Goal: Task Accomplishment & Management: Use online tool/utility

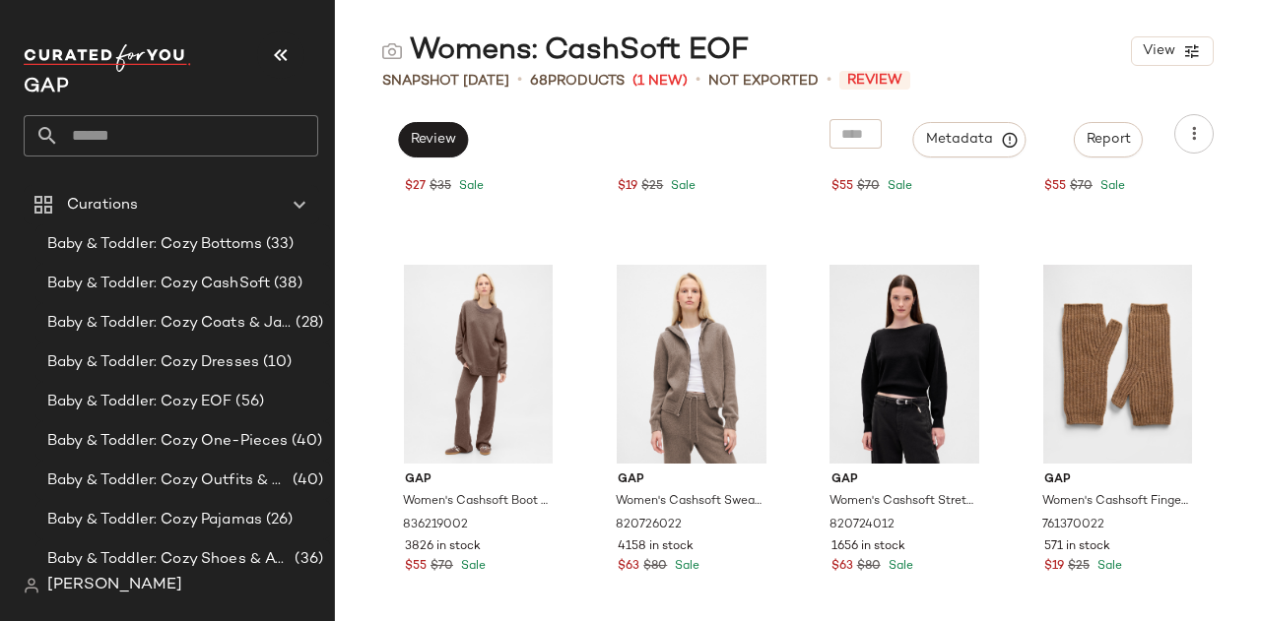
scroll to position [6022, 0]
click at [444, 128] on button "Review" at bounding box center [433, 139] width 70 height 35
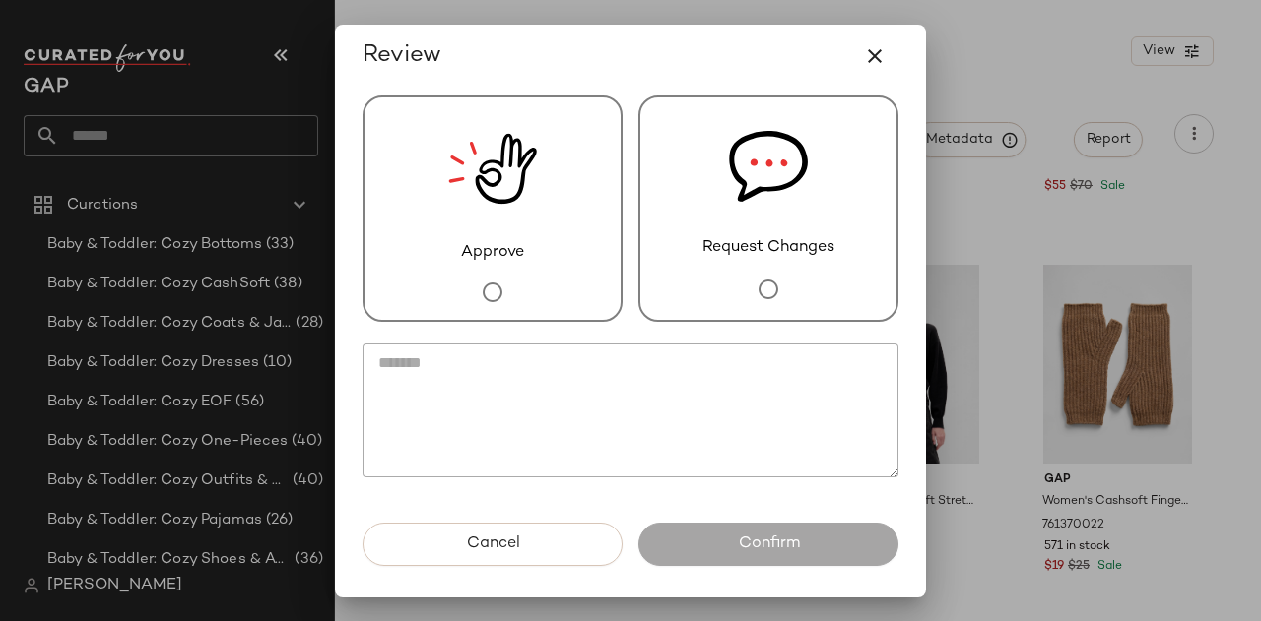
click at [512, 197] on img at bounding box center [492, 170] width 89 height 144
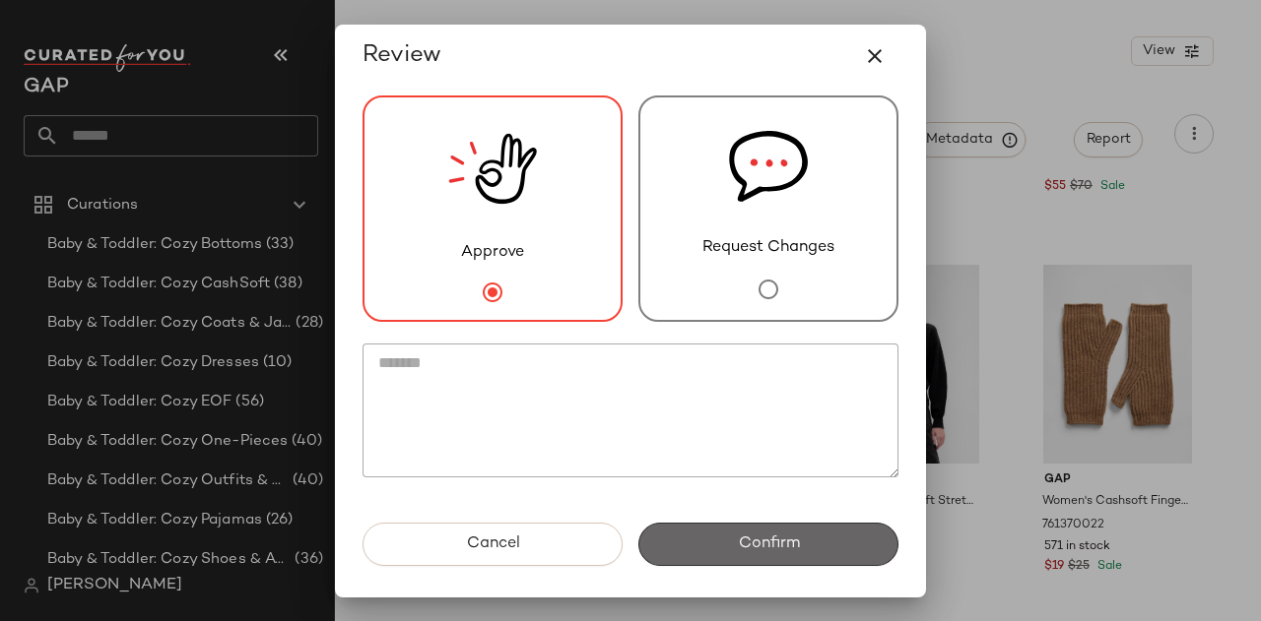
click at [766, 543] on span "Confirm" at bounding box center [768, 544] width 62 height 19
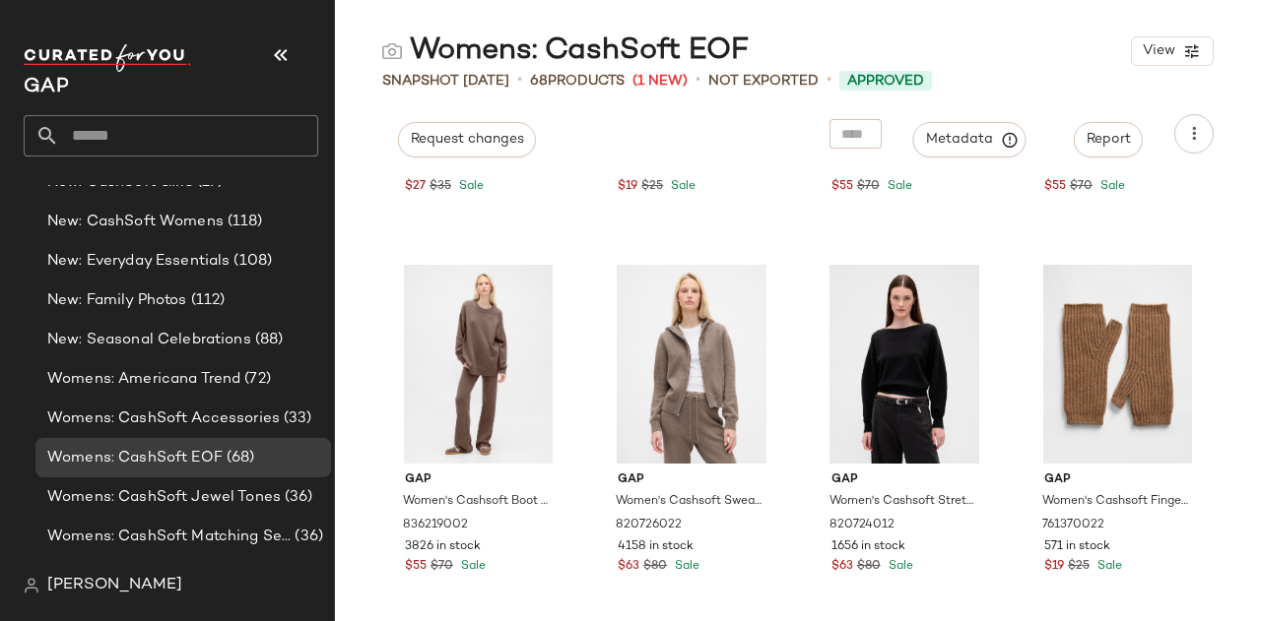
scroll to position [1548, 0]
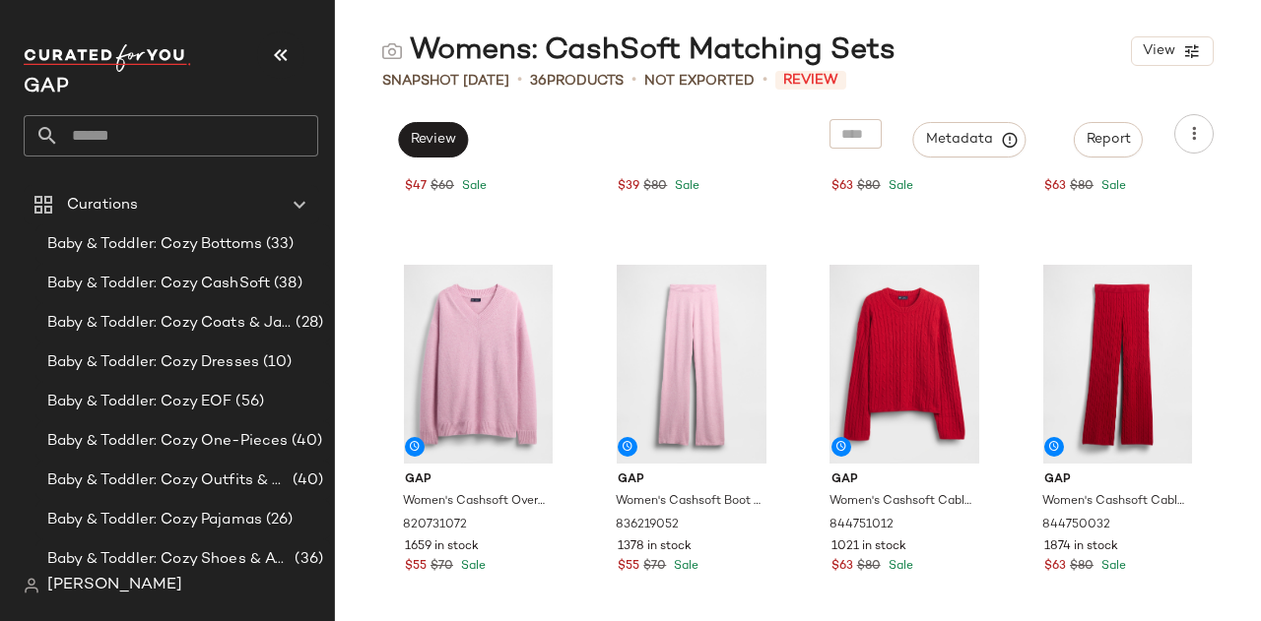
scroll to position [2980, 0]
click at [434, 142] on span "Review" at bounding box center [433, 140] width 46 height 16
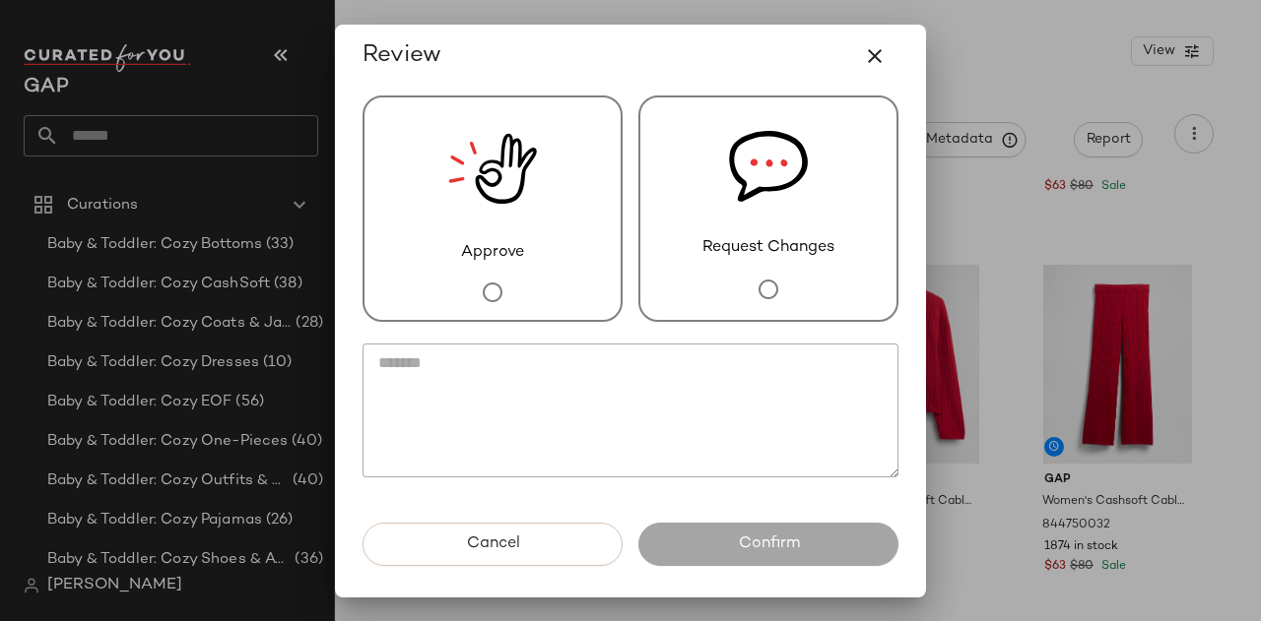
click at [497, 235] on img at bounding box center [492, 170] width 89 height 144
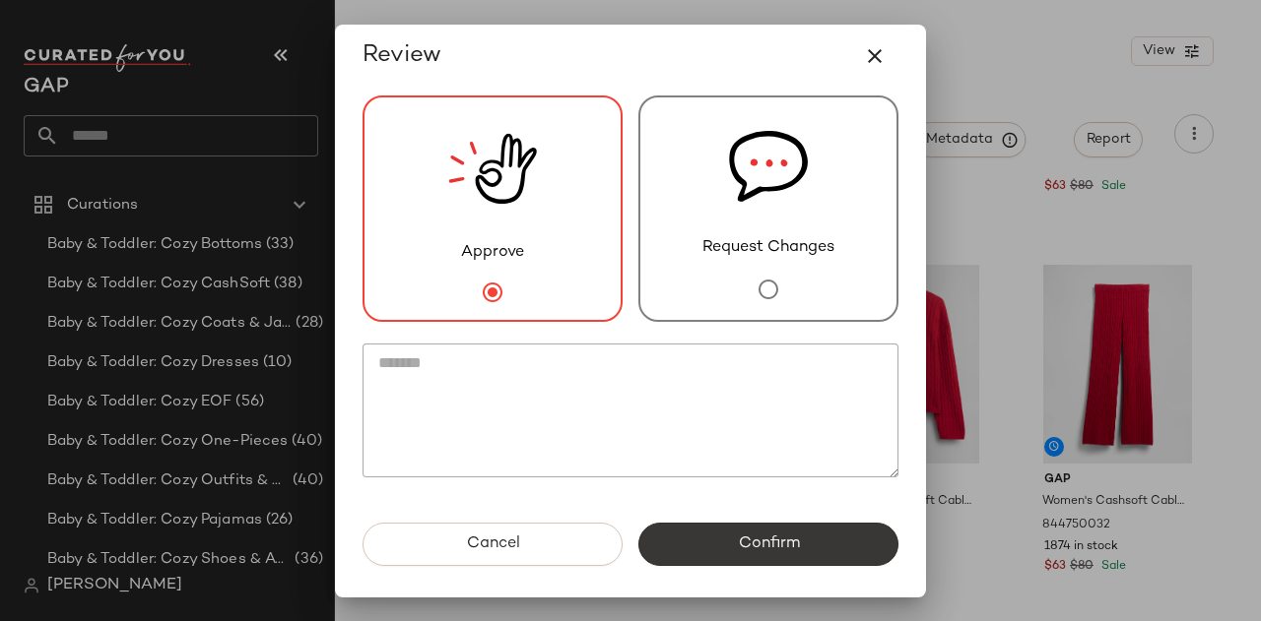
click at [768, 560] on button "Confirm" at bounding box center [768, 544] width 260 height 43
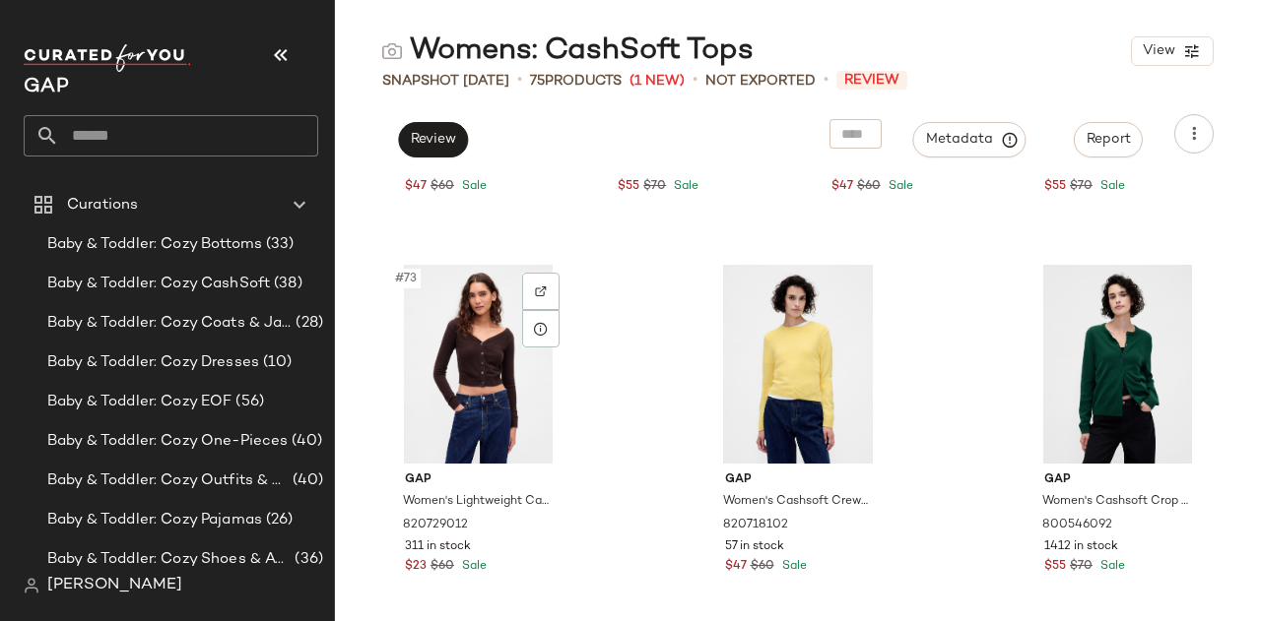
scroll to position [6782, 0]
click at [446, 127] on button "Review" at bounding box center [433, 139] width 70 height 35
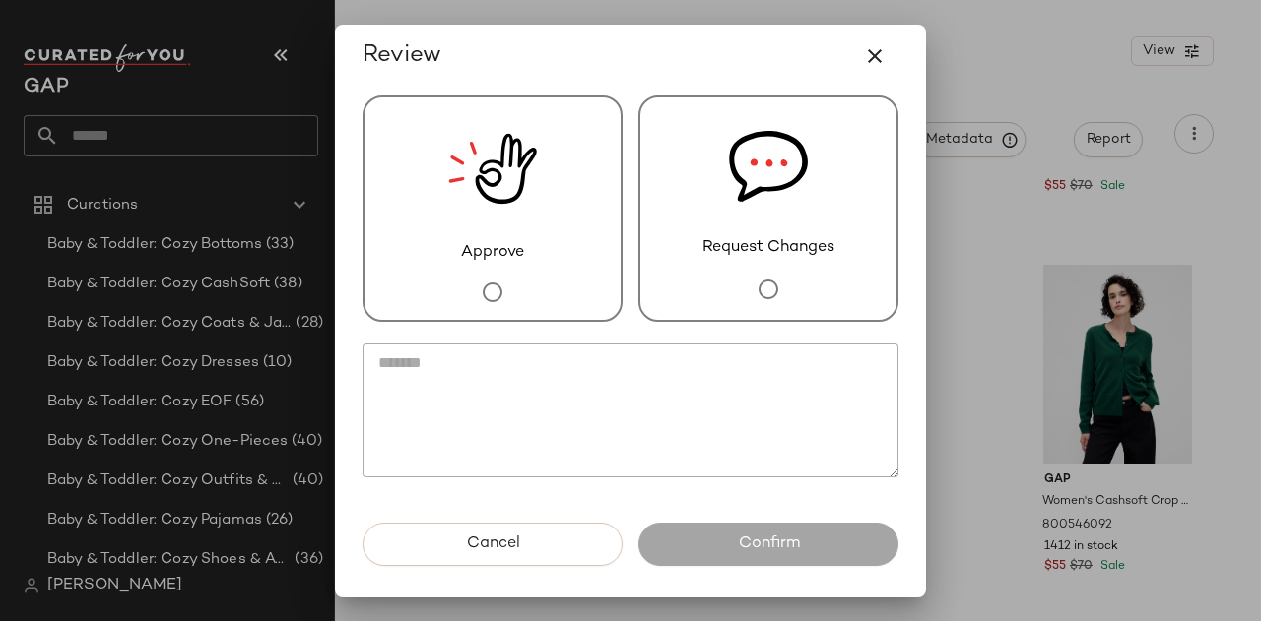
click at [510, 202] on img at bounding box center [492, 170] width 89 height 144
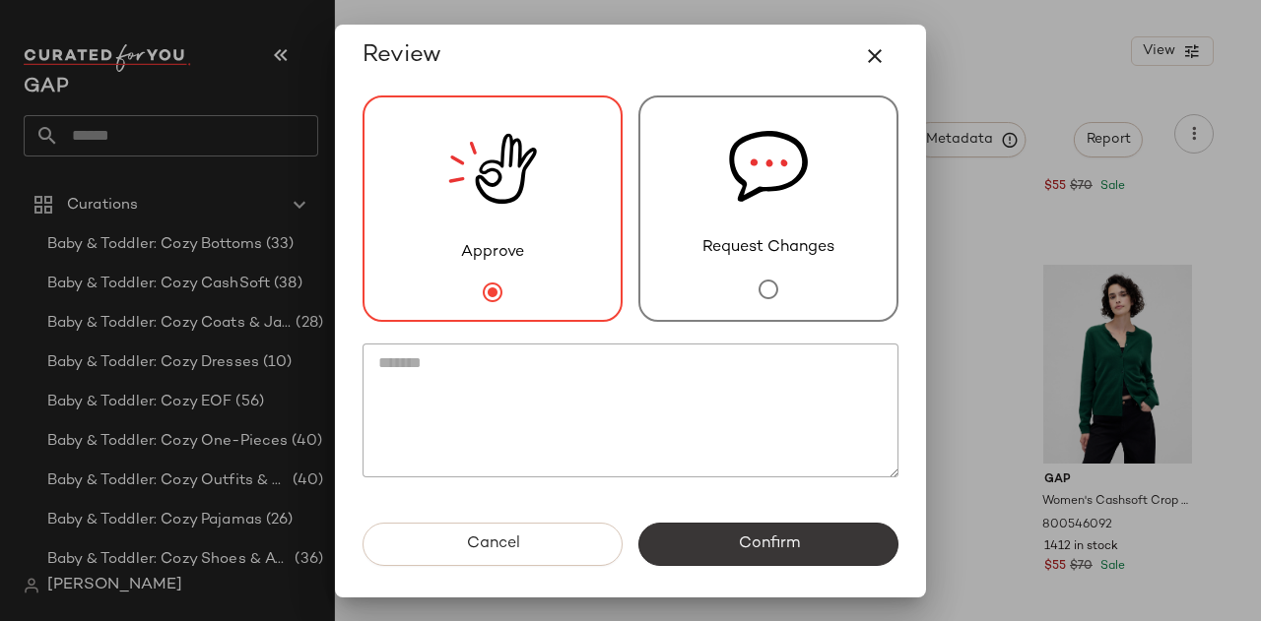
click at [740, 557] on button "Confirm" at bounding box center [768, 544] width 260 height 43
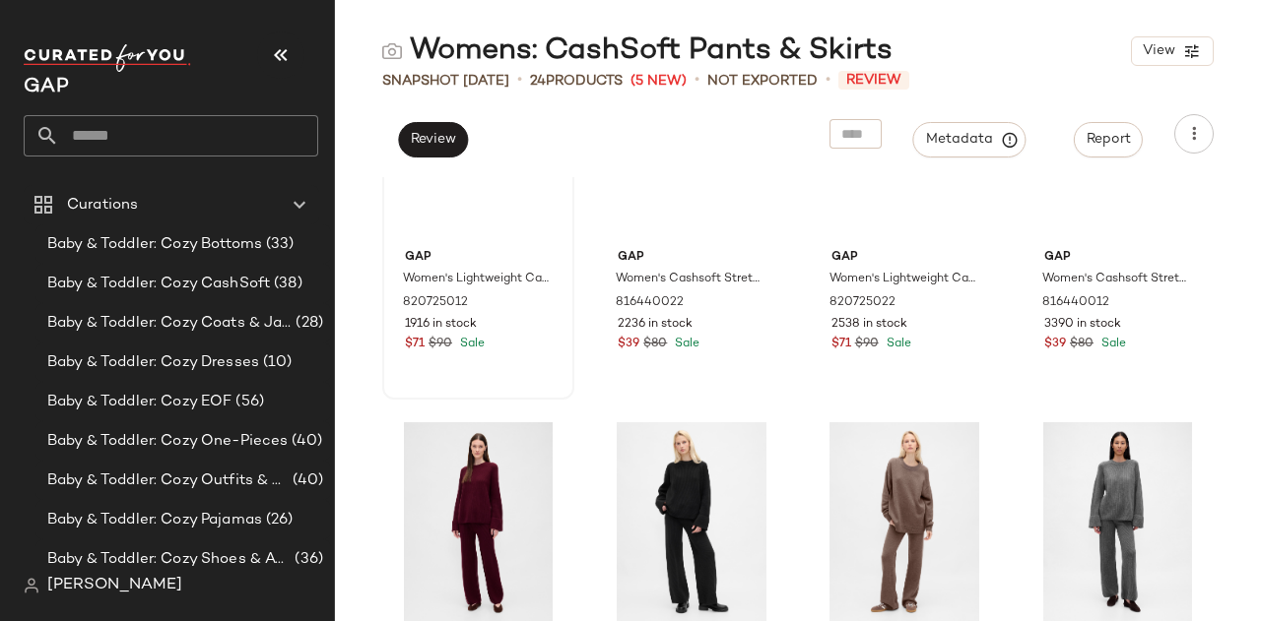
scroll to position [146, 0]
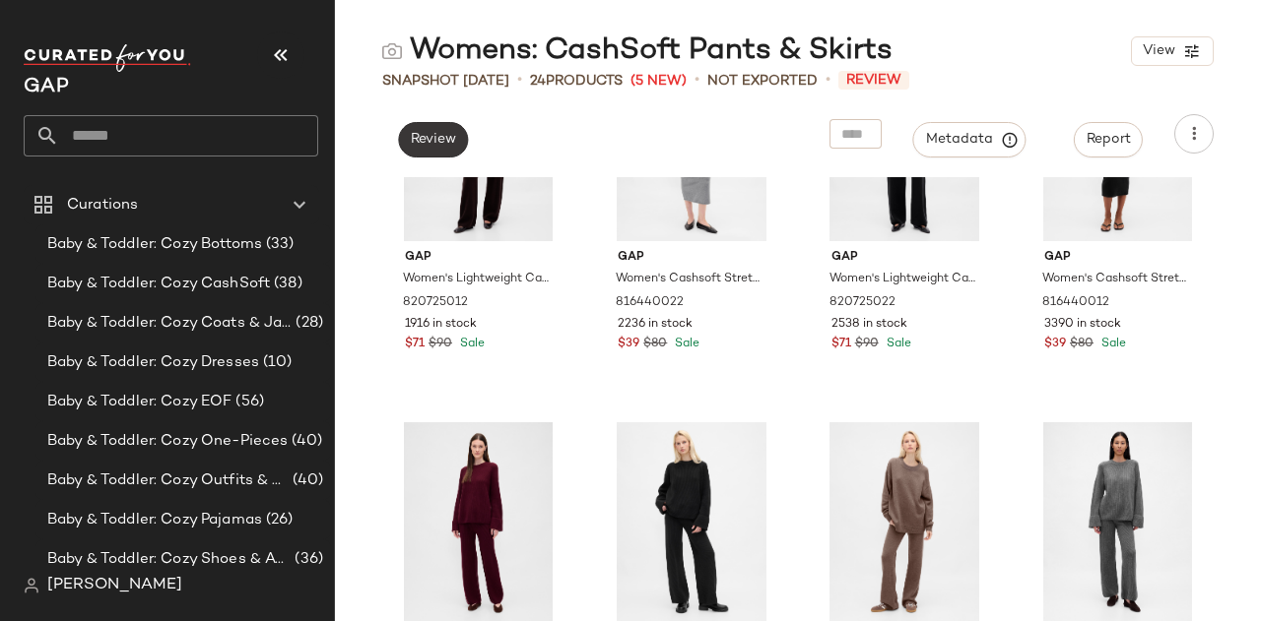
click at [419, 155] on button "Review" at bounding box center [433, 139] width 70 height 35
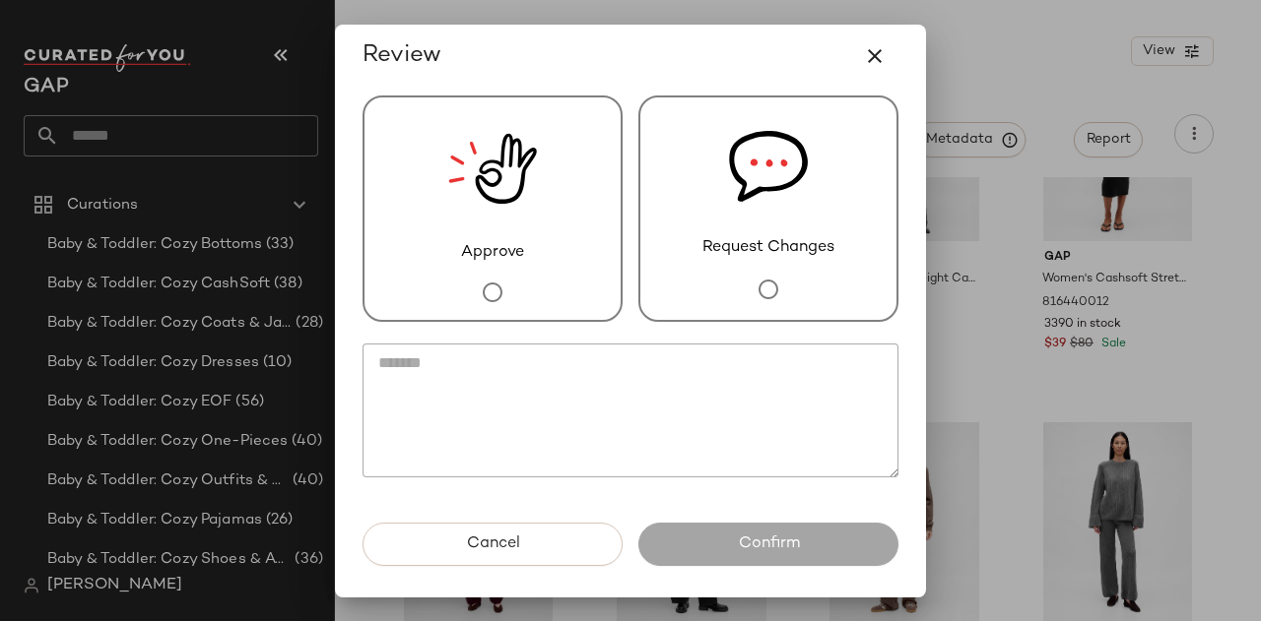
click at [538, 222] on div "Approve" at bounding box center [492, 209] width 260 height 227
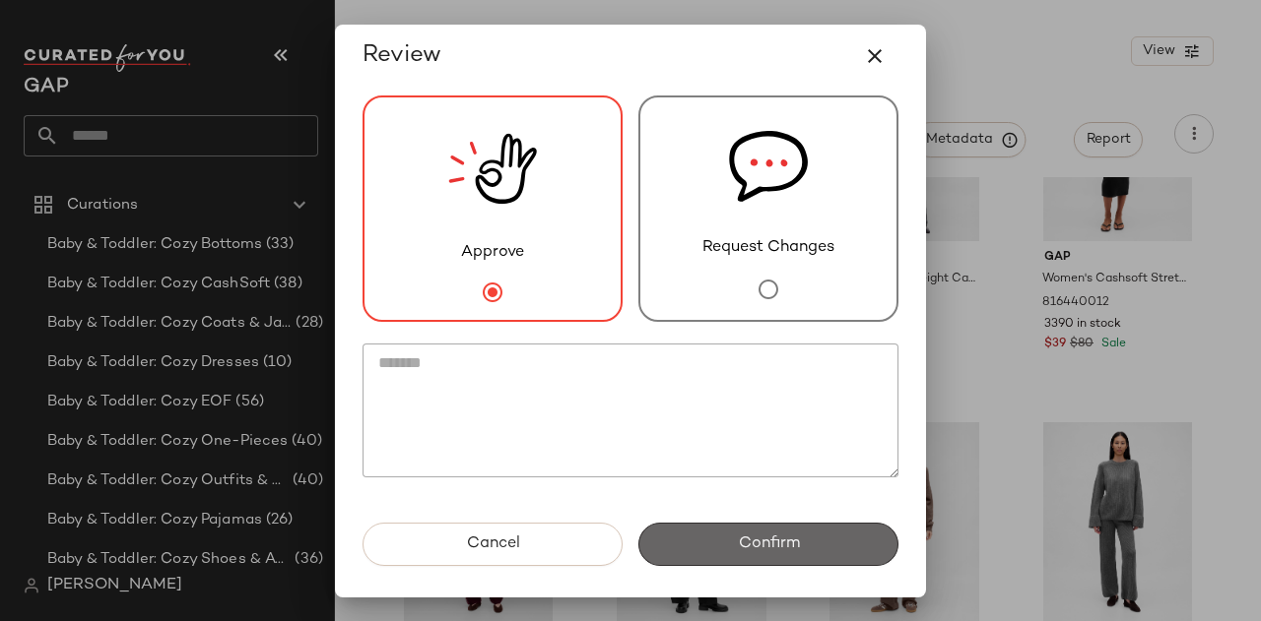
click at [794, 545] on span "Confirm" at bounding box center [768, 544] width 62 height 19
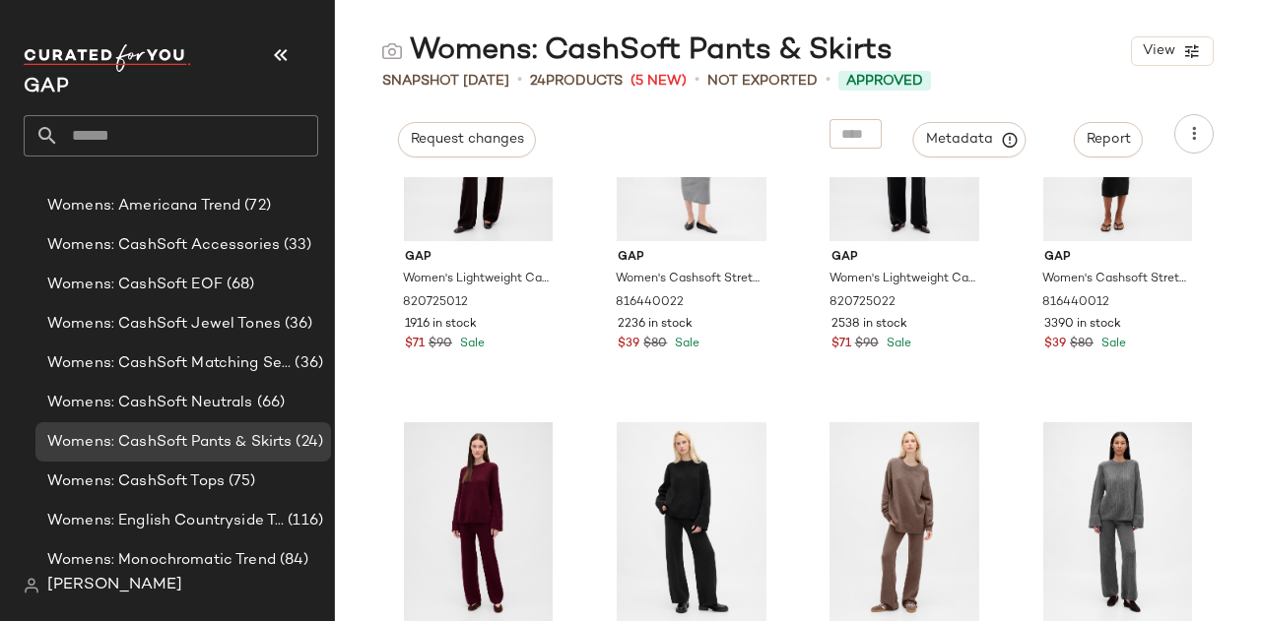
scroll to position [1548, 0]
